Goal: Use online tool/utility: Utilize a website feature to perform a specific function

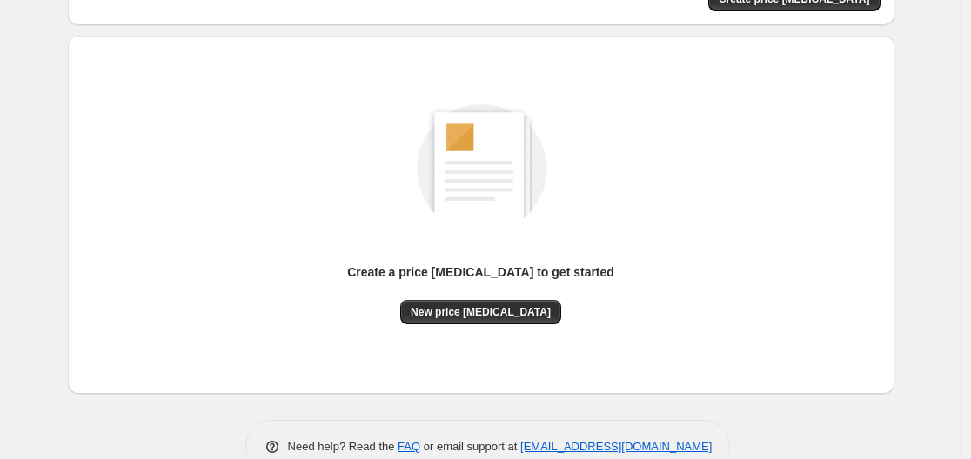
scroll to position [174, 0]
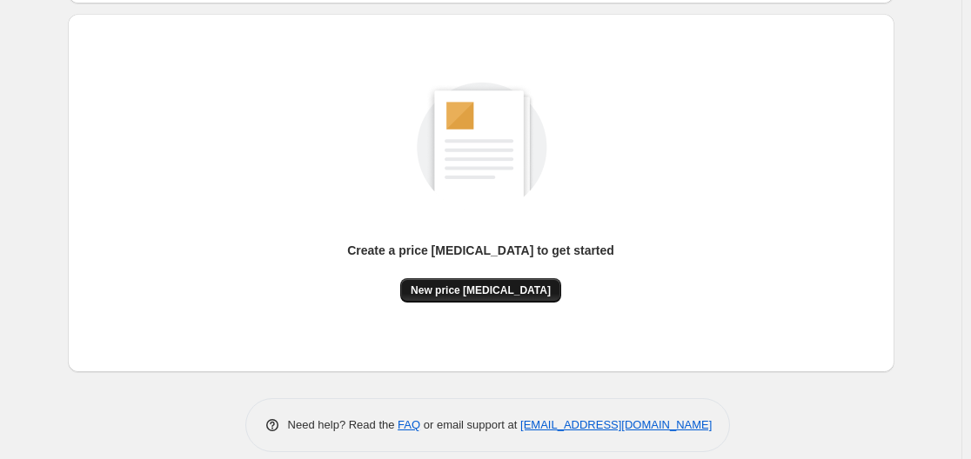
click at [448, 280] on button "New price [MEDICAL_DATA]" at bounding box center [480, 290] width 161 height 24
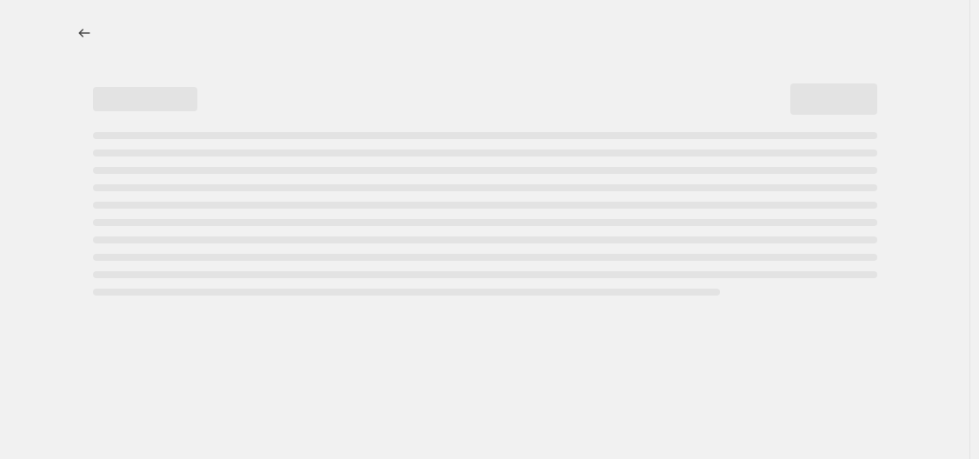
select select "percentage"
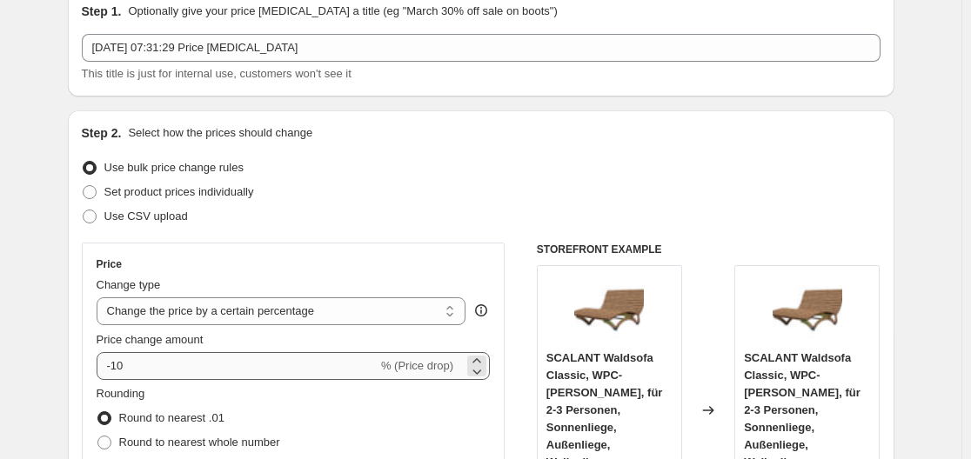
scroll to position [174, 0]
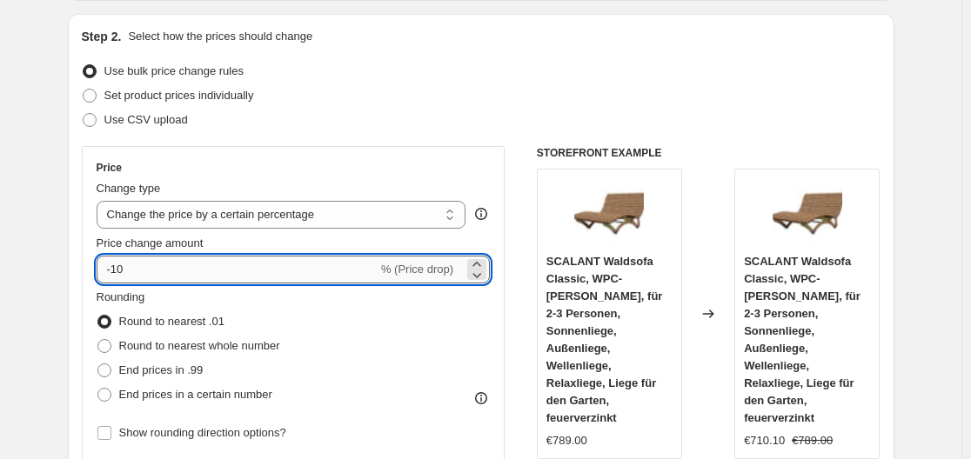
click at [251, 256] on input "-10" at bounding box center [237, 270] width 281 height 28
type input "-1"
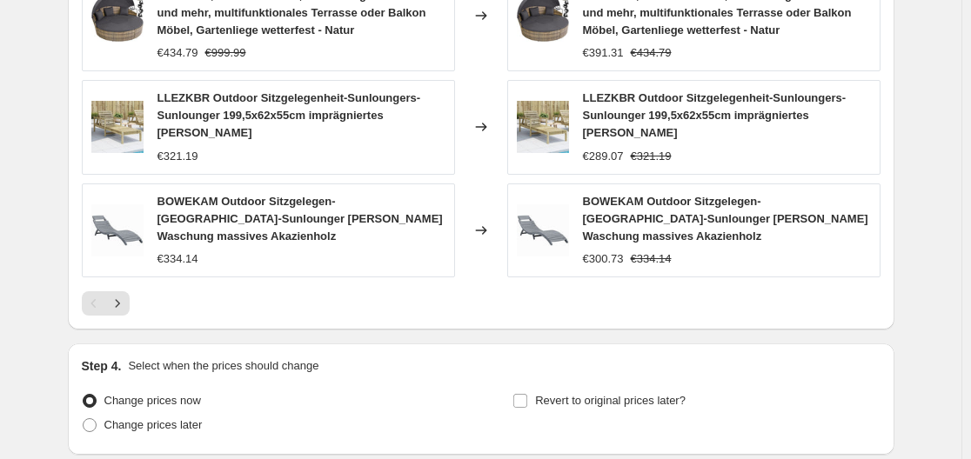
scroll to position [1395, 0]
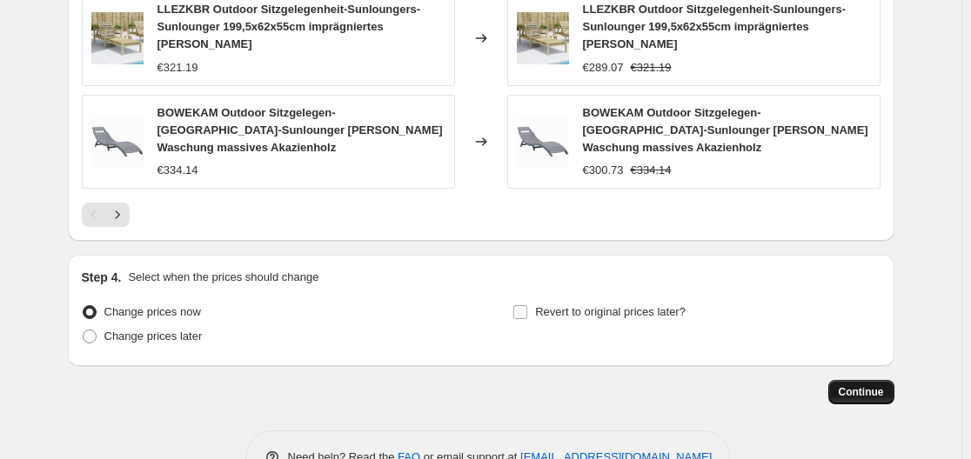
type input "-35"
click at [879, 380] on button "Continue" at bounding box center [861, 392] width 66 height 24
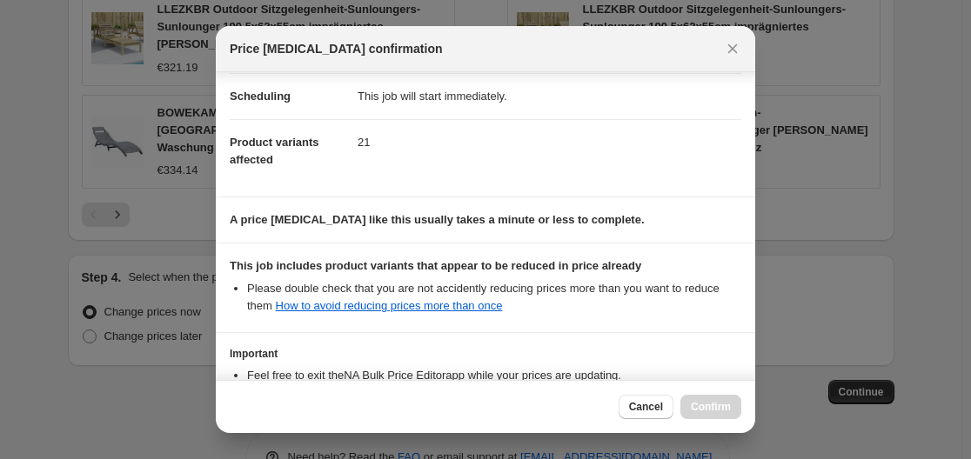
scroll to position [273, 0]
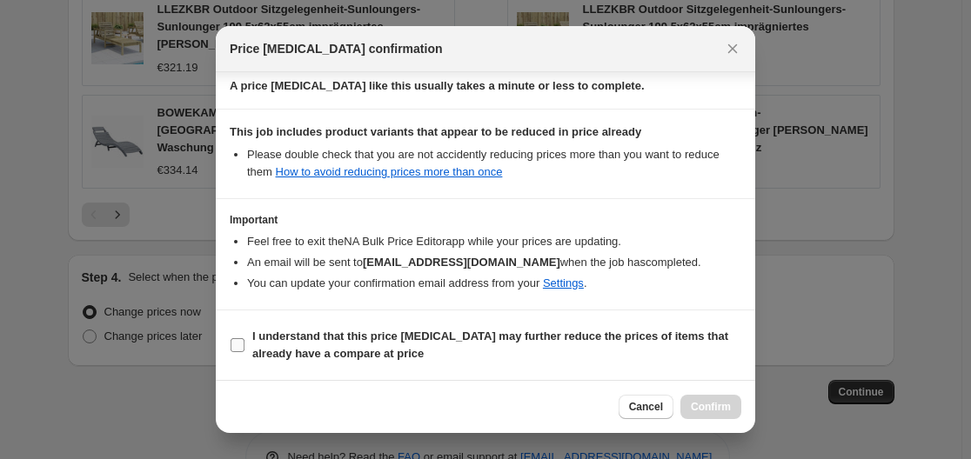
click at [234, 346] on input "I understand that this price [MEDICAL_DATA] may further reduce the prices of it…" at bounding box center [238, 345] width 14 height 14
checkbox input "true"
click at [721, 407] on span "Confirm" at bounding box center [711, 407] width 40 height 14
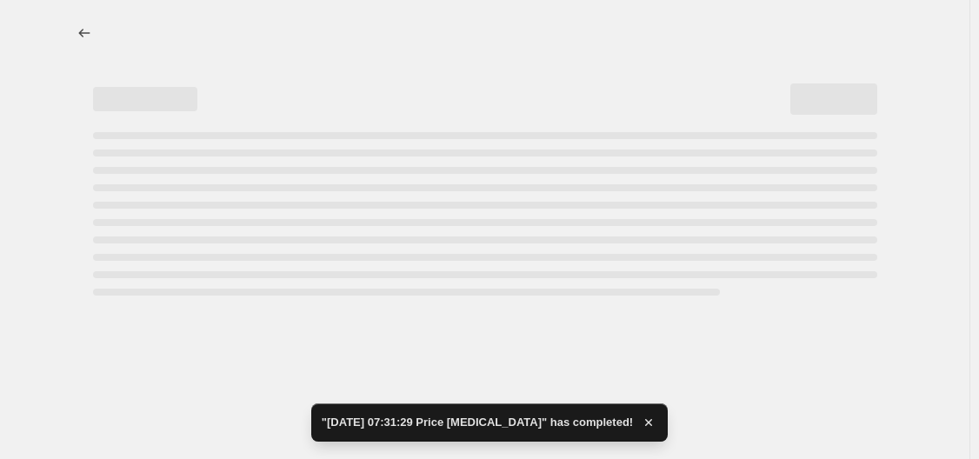
select select "percentage"
